Goal: Task Accomplishment & Management: Complete application form

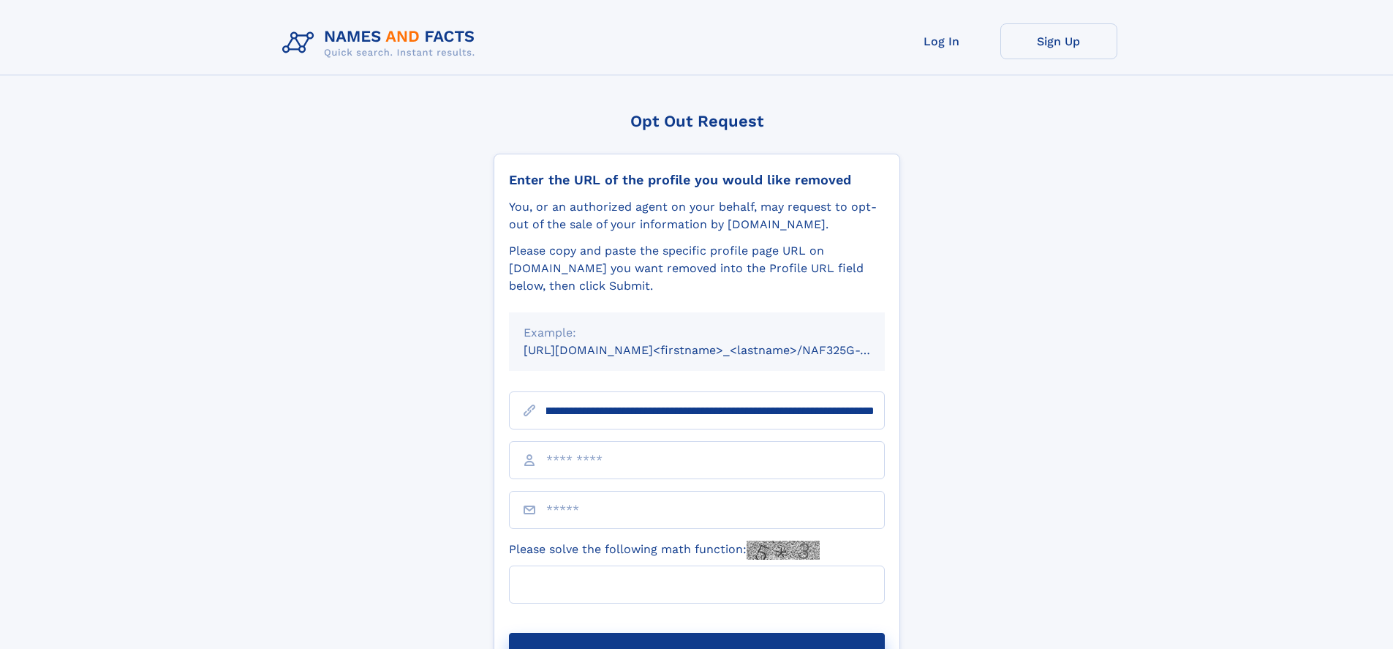
scroll to position [0, 176]
type input "**********"
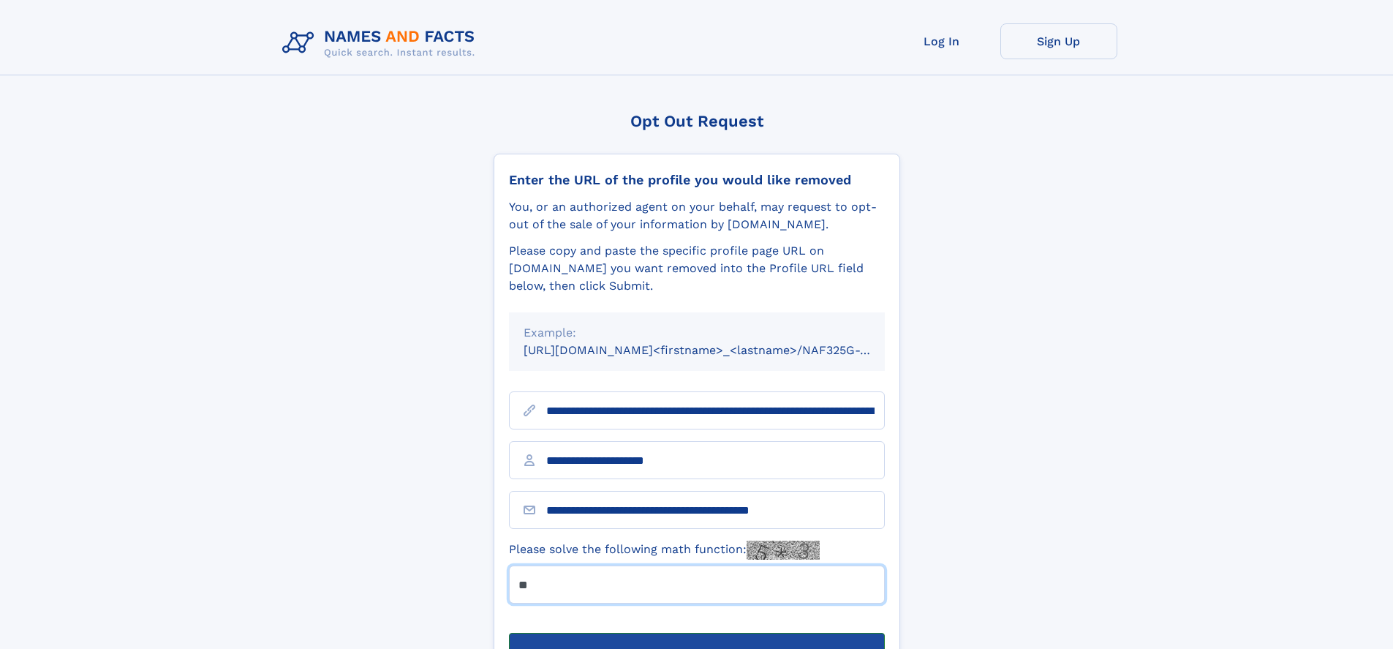
type input "**"
click at [696, 633] on button "Submit Opt Out Request" at bounding box center [697, 656] width 376 height 47
